Goal: Check status

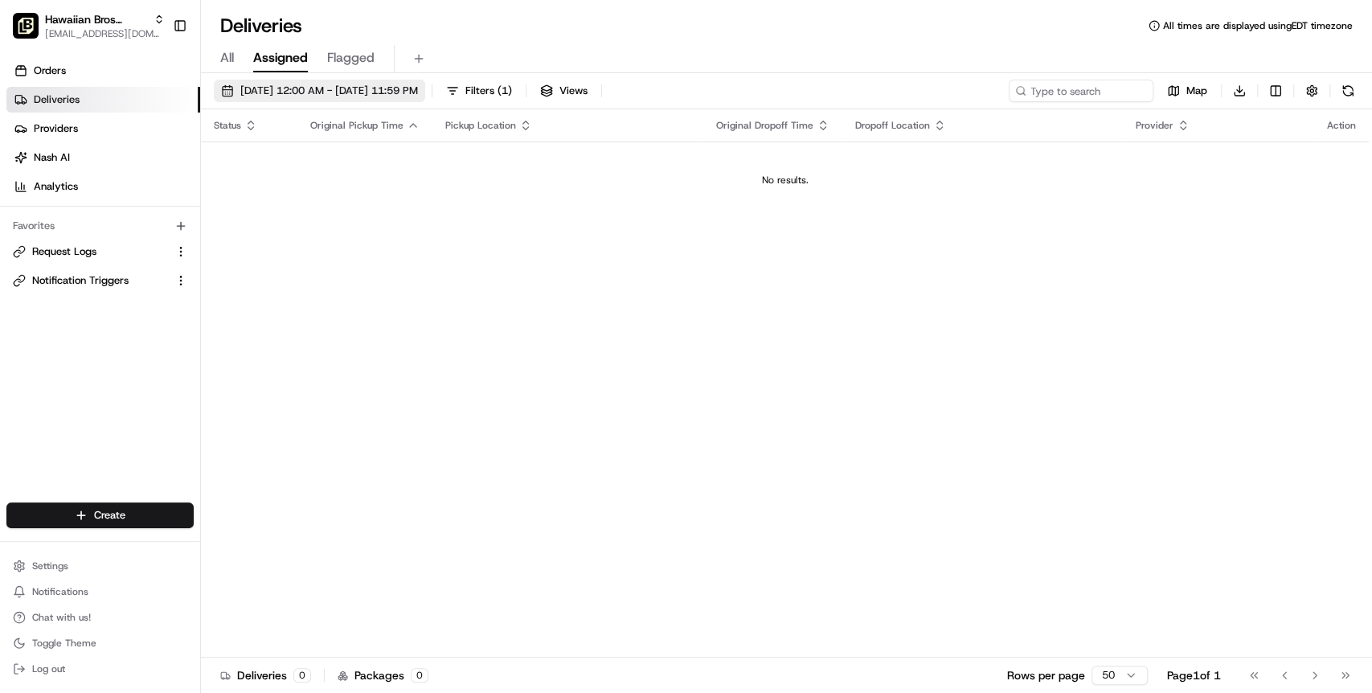
click at [242, 85] on span "08/16/2025 12:00 AM - 08/16/2025 11:59 PM" at bounding box center [329, 91] width 178 height 14
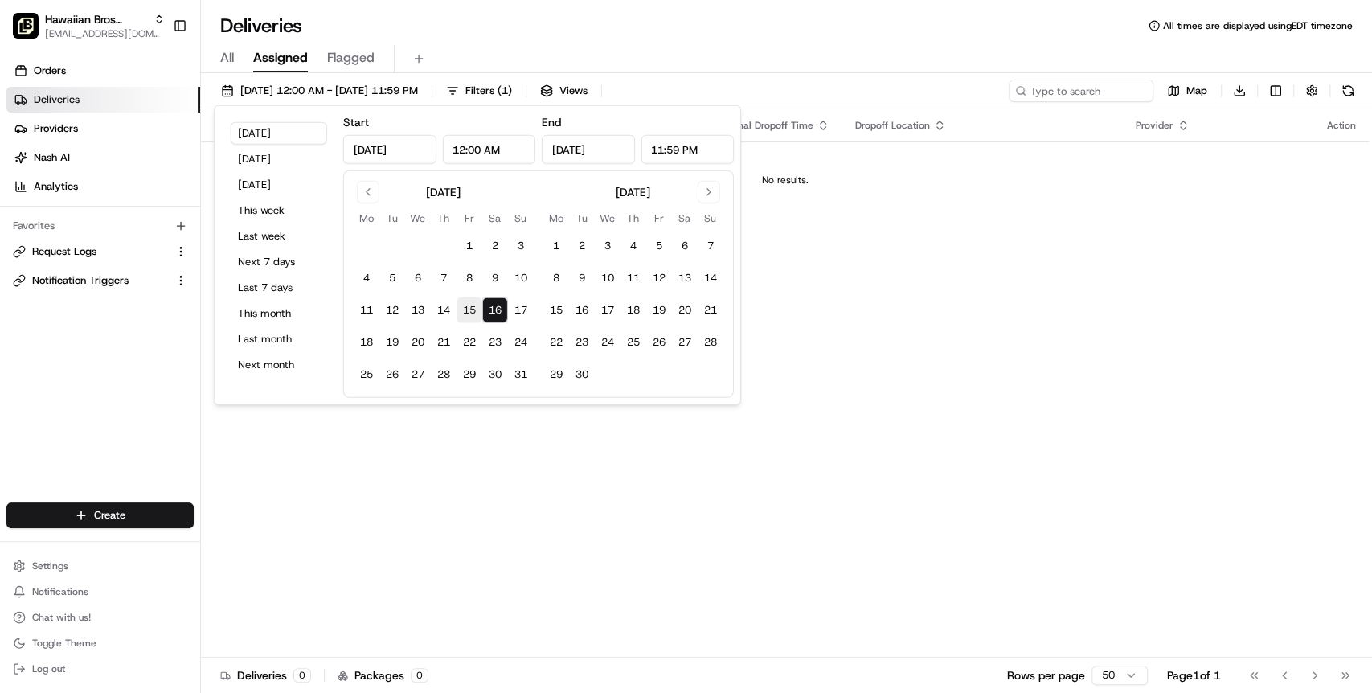
click at [460, 306] on button "15" at bounding box center [469, 310] width 26 height 26
type input "Aug 15, 2025"
click at [485, 310] on button "16" at bounding box center [495, 310] width 26 height 26
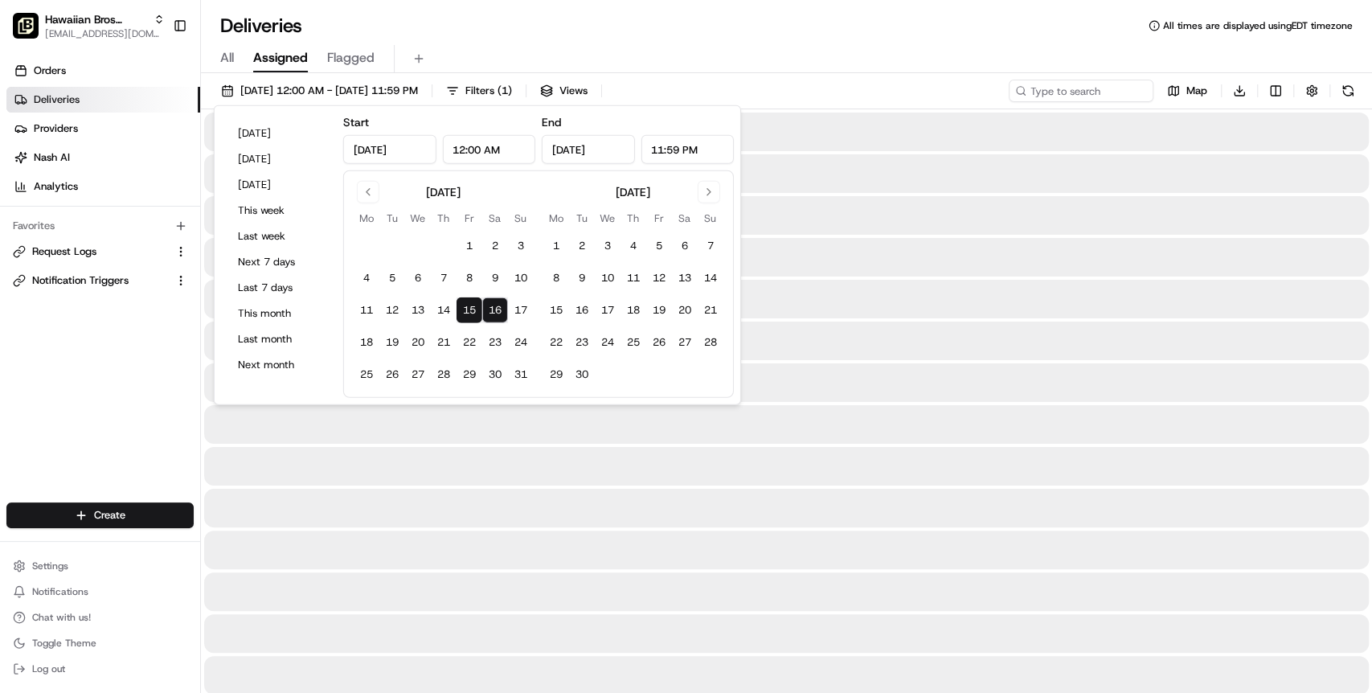
type input "Aug 16, 2025"
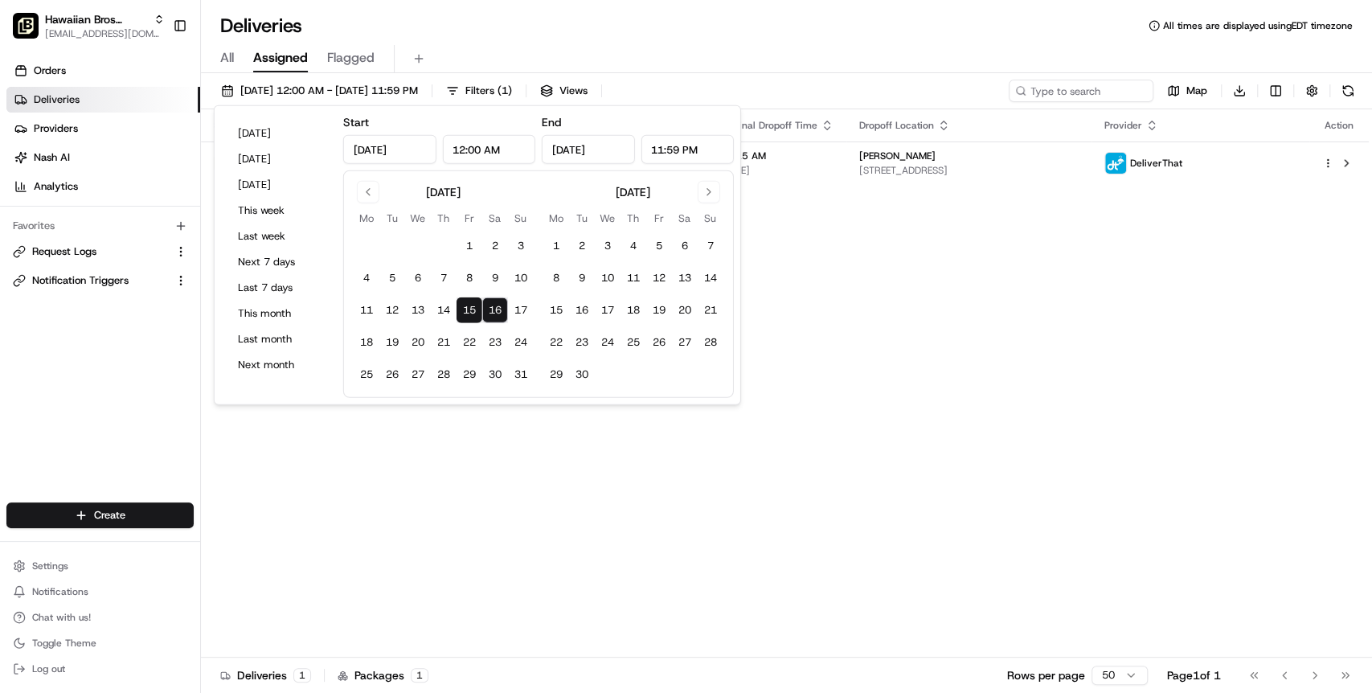
click at [811, 43] on div "All Assigned Flagged" at bounding box center [786, 56] width 1171 height 35
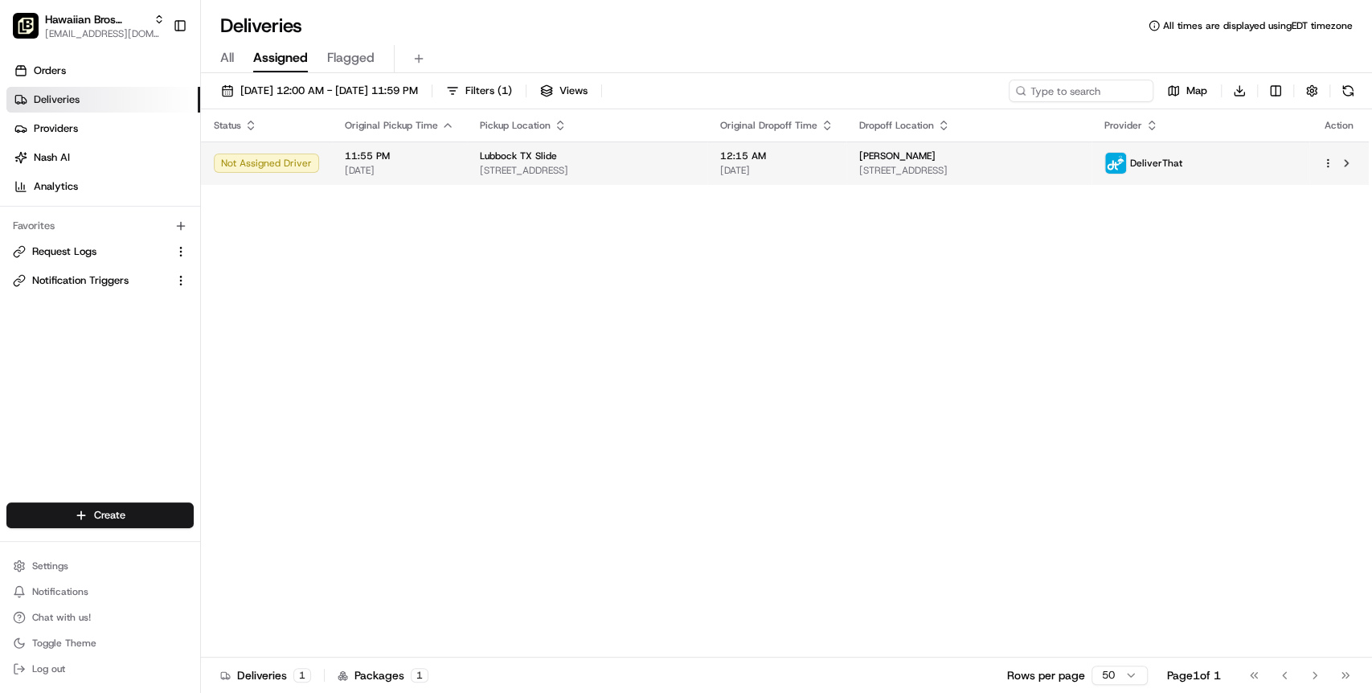
click at [579, 172] on span "[STREET_ADDRESS]" at bounding box center [587, 170] width 215 height 13
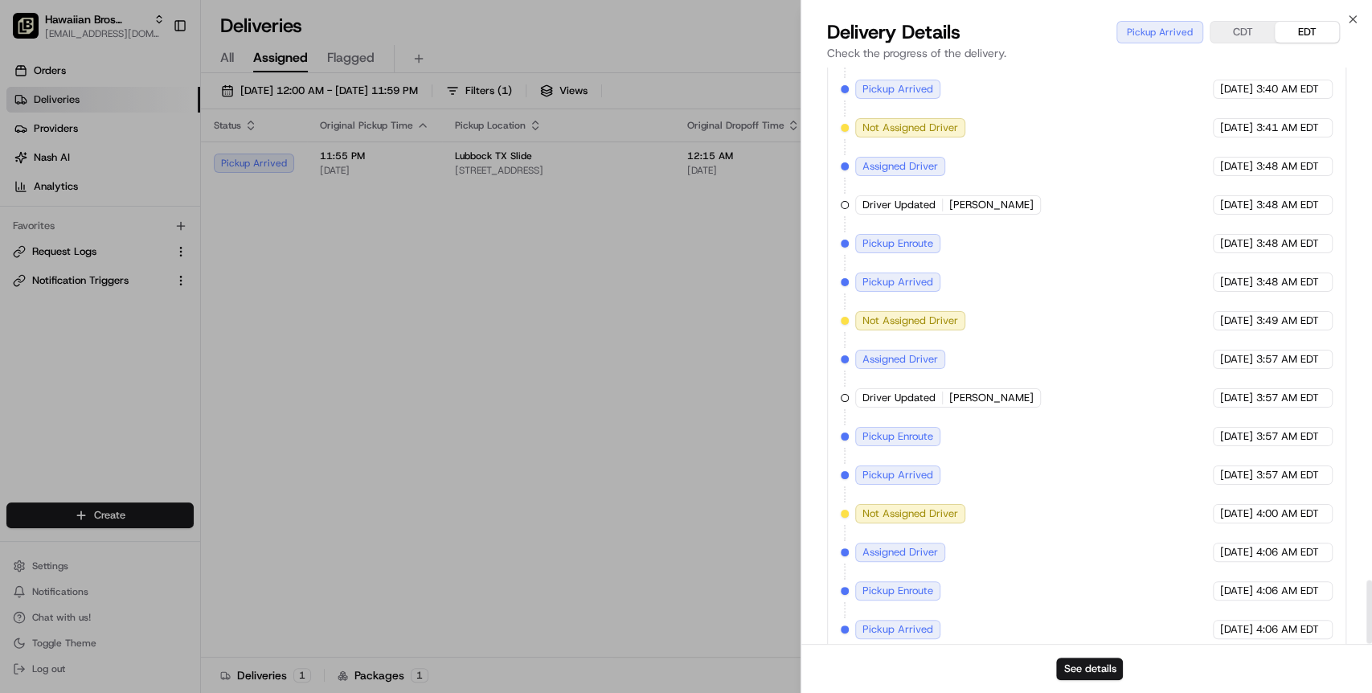
scroll to position [4657, 0]
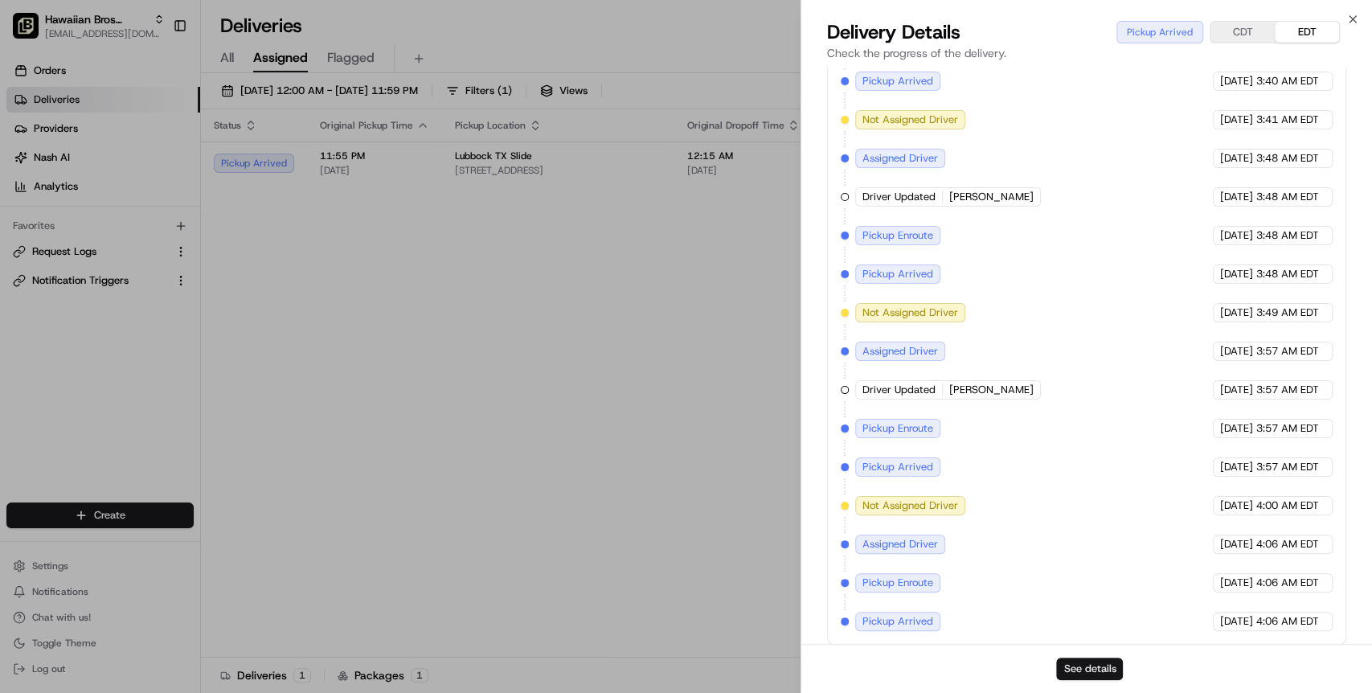
click at [1073, 657] on button "See details" at bounding box center [1089, 668] width 67 height 22
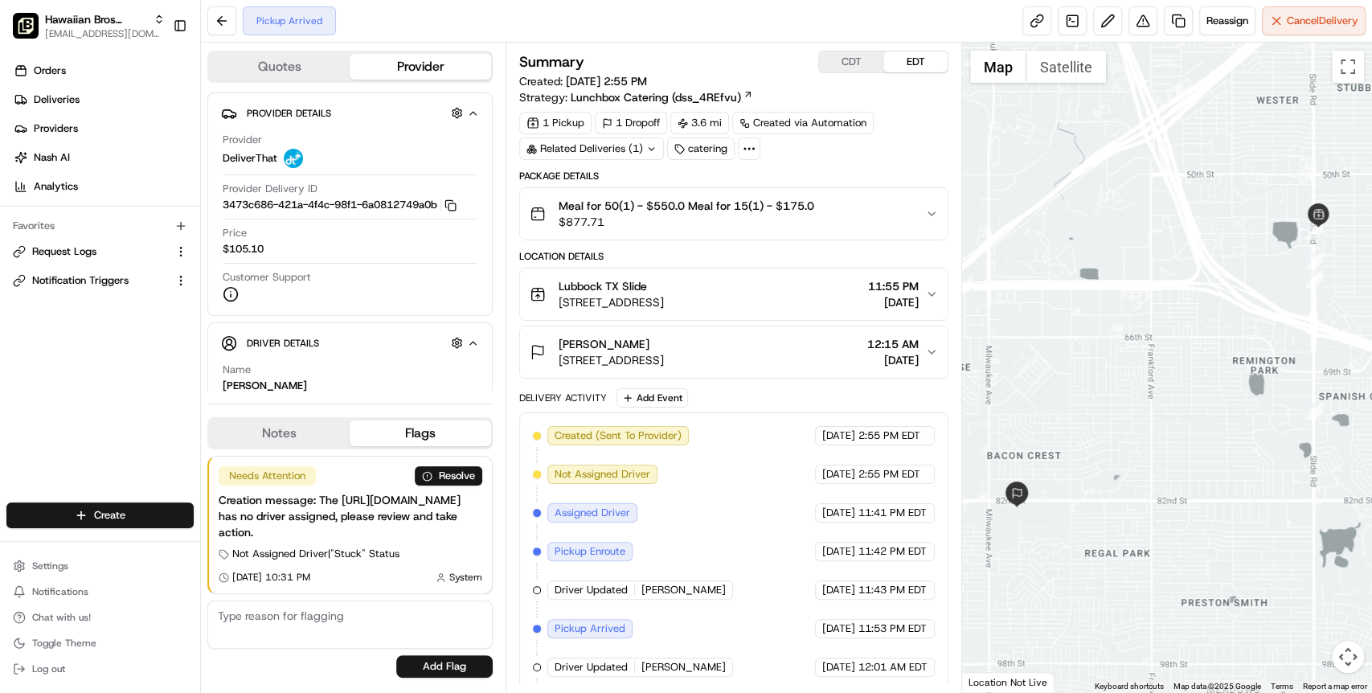
click at [858, 214] on div "Meal for 50(1) - $550.0 Meal for 15(1) - $175.0 $877.71" at bounding box center [727, 214] width 395 height 32
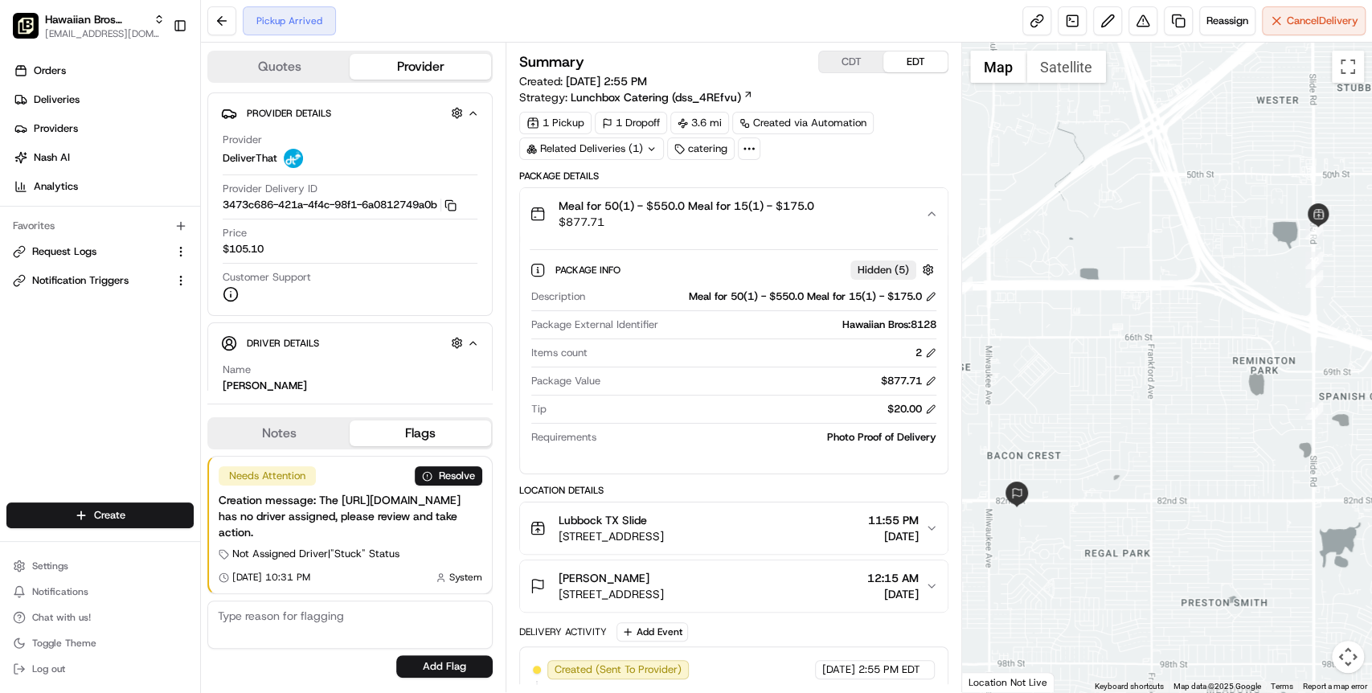
click at [868, 440] on div "Photo Proof of Delivery" at bounding box center [769, 437] width 333 height 14
click at [832, 439] on div "Photo Proof of Delivery" at bounding box center [769, 437] width 333 height 14
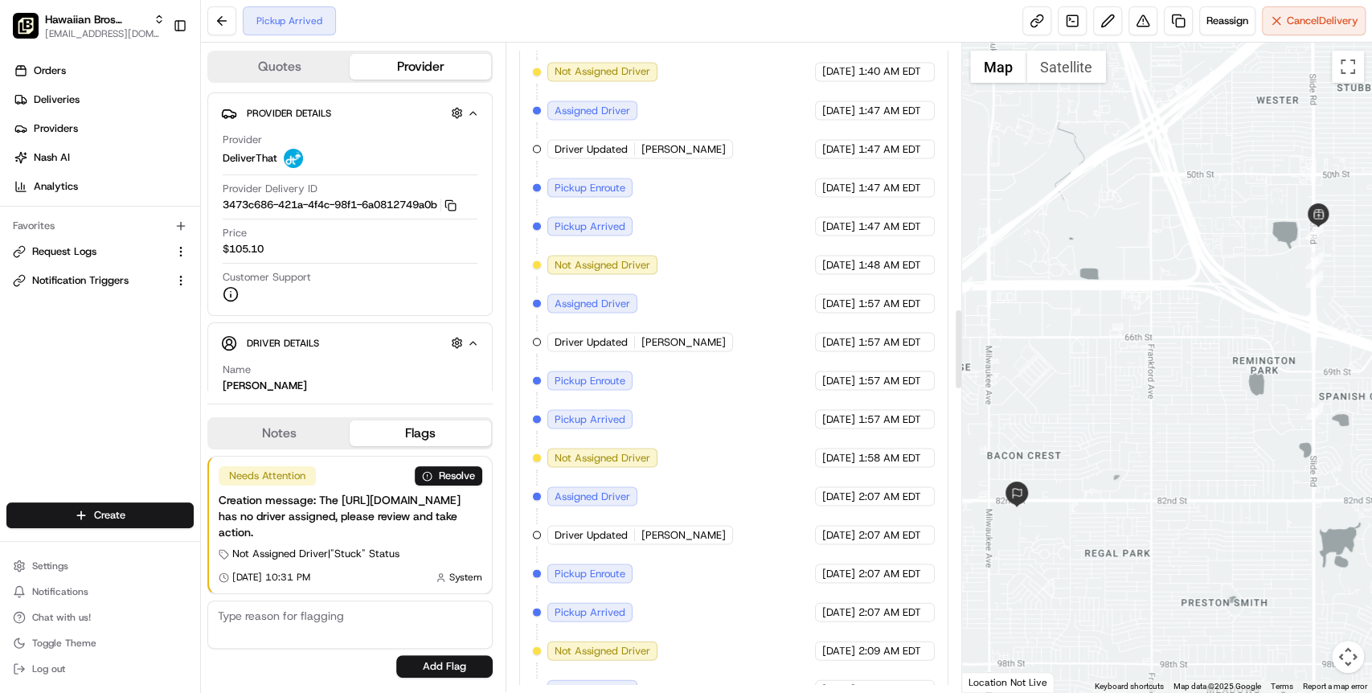
scroll to position [2231, 0]
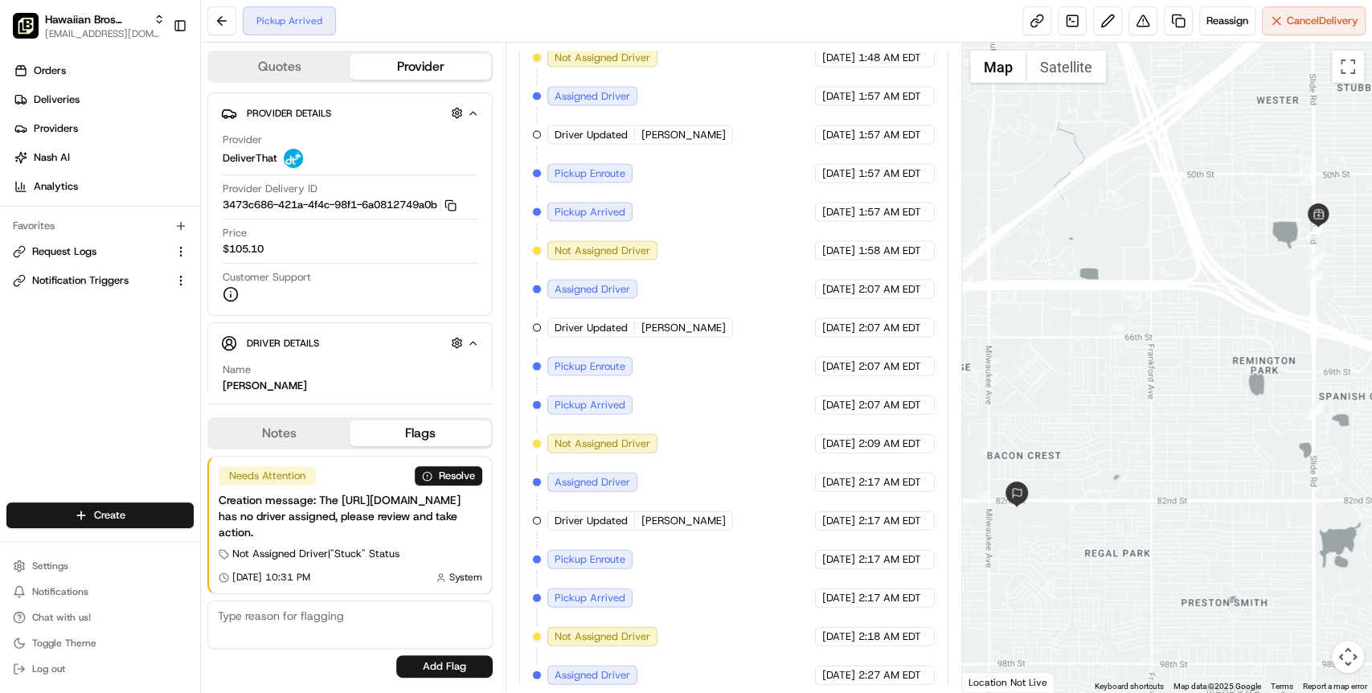
drag, startPoint x: 958, startPoint y: 333, endPoint x: 937, endPoint y: 574, distance: 242.8
click at [937, 574] on div "Summary CDT EDT Created: [DATE] 2:55 PM Strategy: Lunchbox Catering (dss_4REfvu…" at bounding box center [733, 367] width 456 height 649
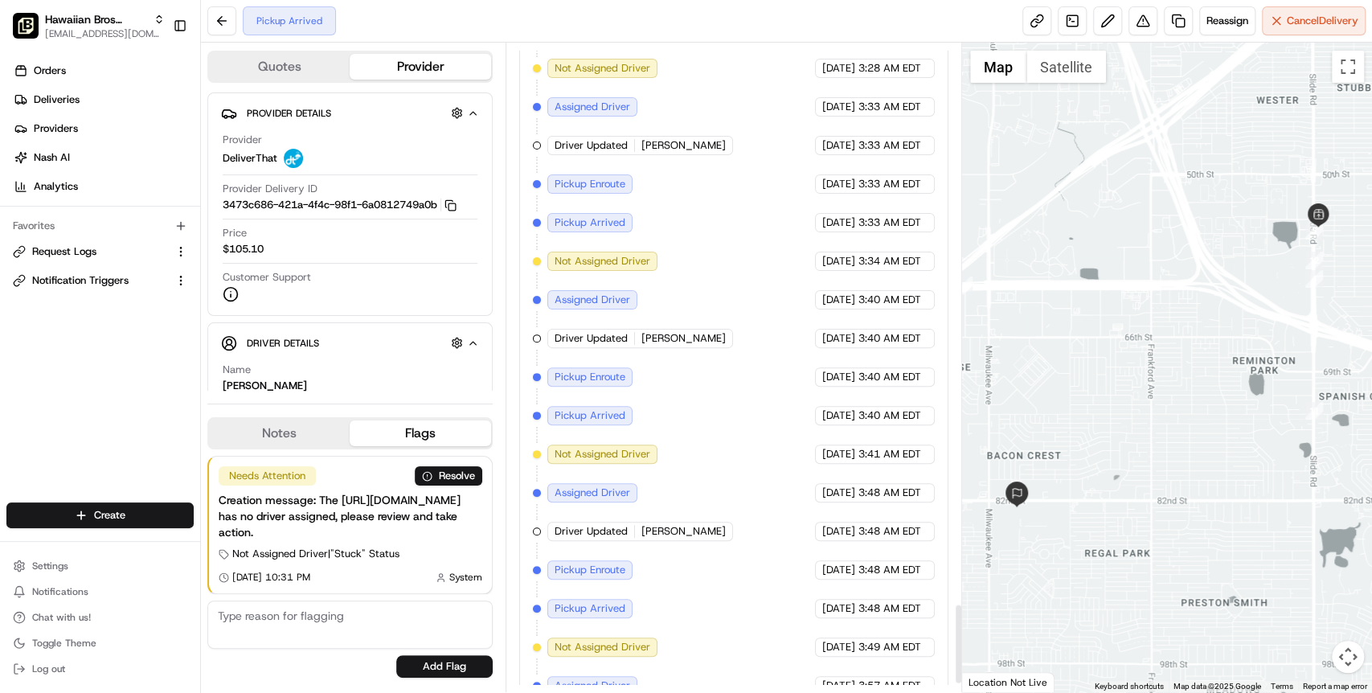
scroll to position [4652, 0]
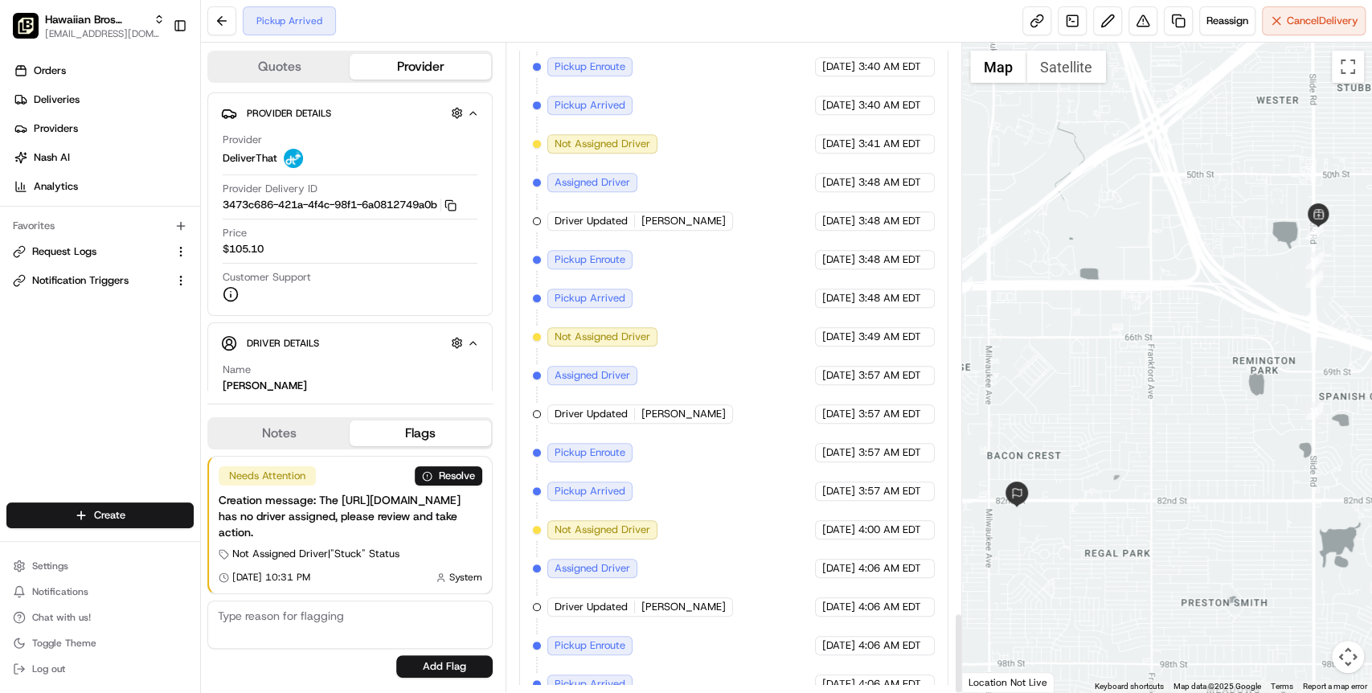
drag, startPoint x: 959, startPoint y: 514, endPoint x: 967, endPoint y: 668, distance: 153.6
click at [961, 668] on div at bounding box center [958, 653] width 6 height 78
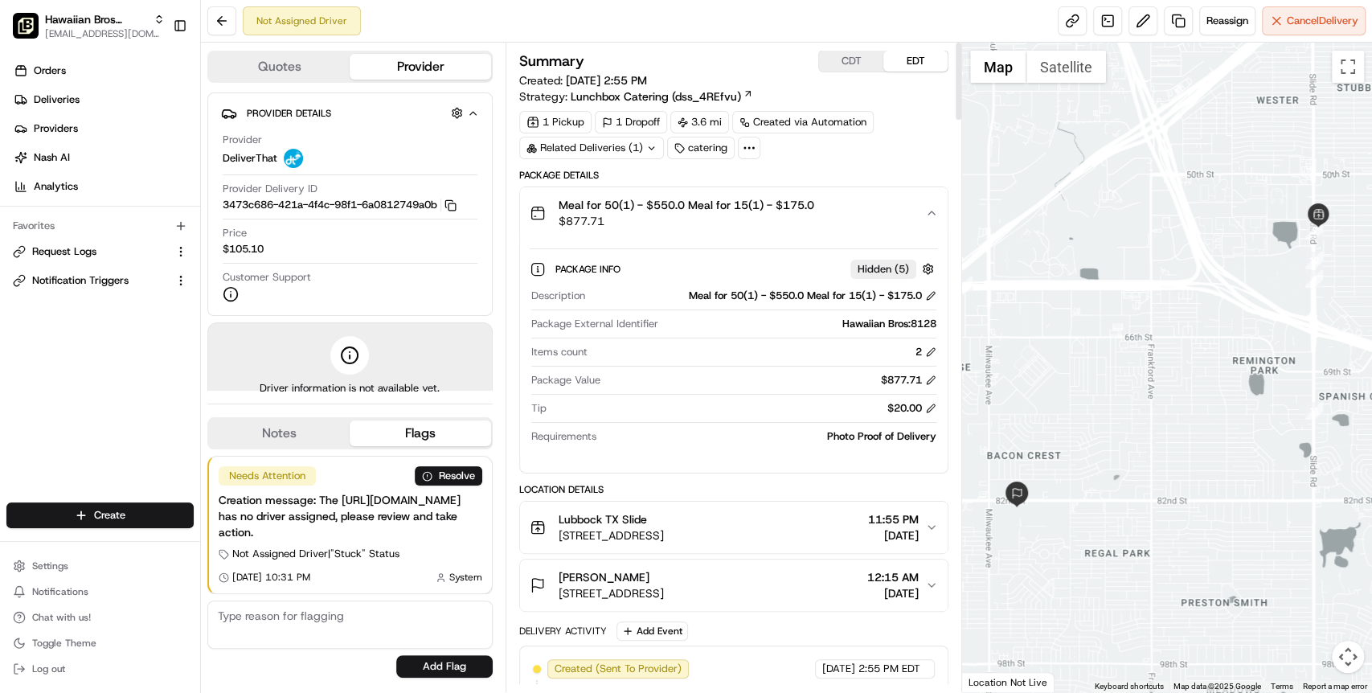
scroll to position [0, 0]
